Goal: Book appointment/travel/reservation

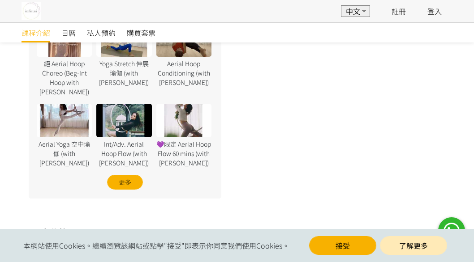
scroll to position [749, 0]
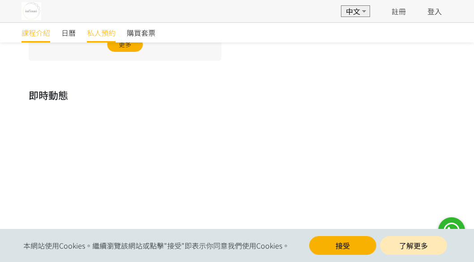
click at [96, 32] on span "私人預約" at bounding box center [101, 32] width 29 height 11
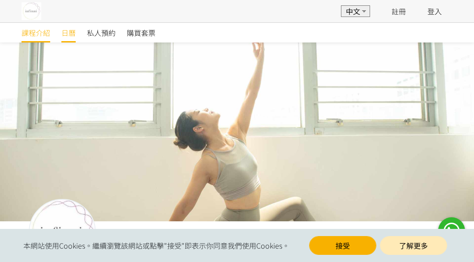
scroll to position [639, 0]
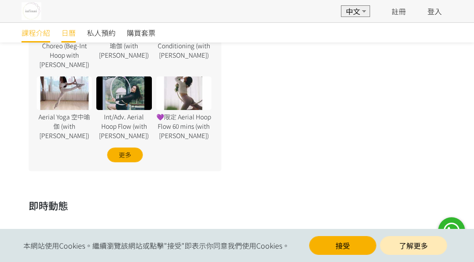
click at [70, 29] on span "日曆" at bounding box center [68, 32] width 14 height 11
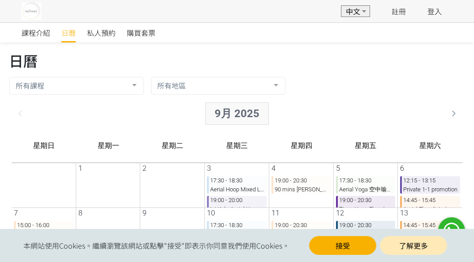
click at [237, 118] on div "9月 2025" at bounding box center [230, 114] width 64 height 22
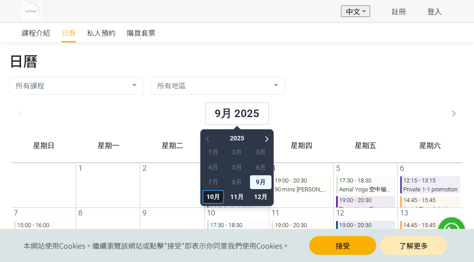
click at [206, 198] on span "10月" at bounding box center [205, 197] width 21 height 14
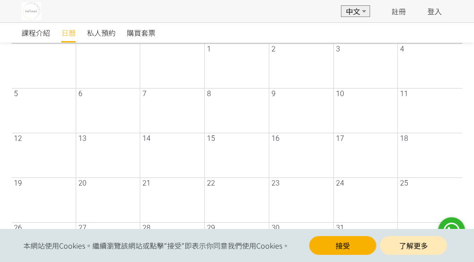
click at [229, 57] on div at bounding box center [230, 72] width 61 height 31
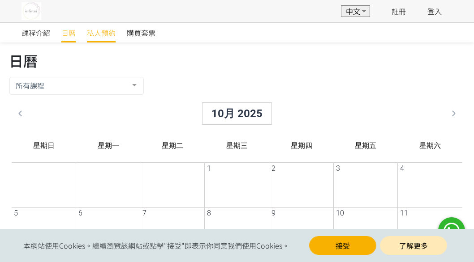
click at [99, 38] on link "私人預約" at bounding box center [101, 33] width 29 height 20
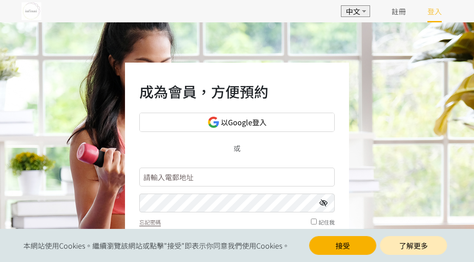
click at [19, 15] on div "EN 中文 註冊 登入" at bounding box center [237, 11] width 474 height 22
click at [31, 11] on img at bounding box center [31, 11] width 20 height 18
